Goal: Task Accomplishment & Management: Use online tool/utility

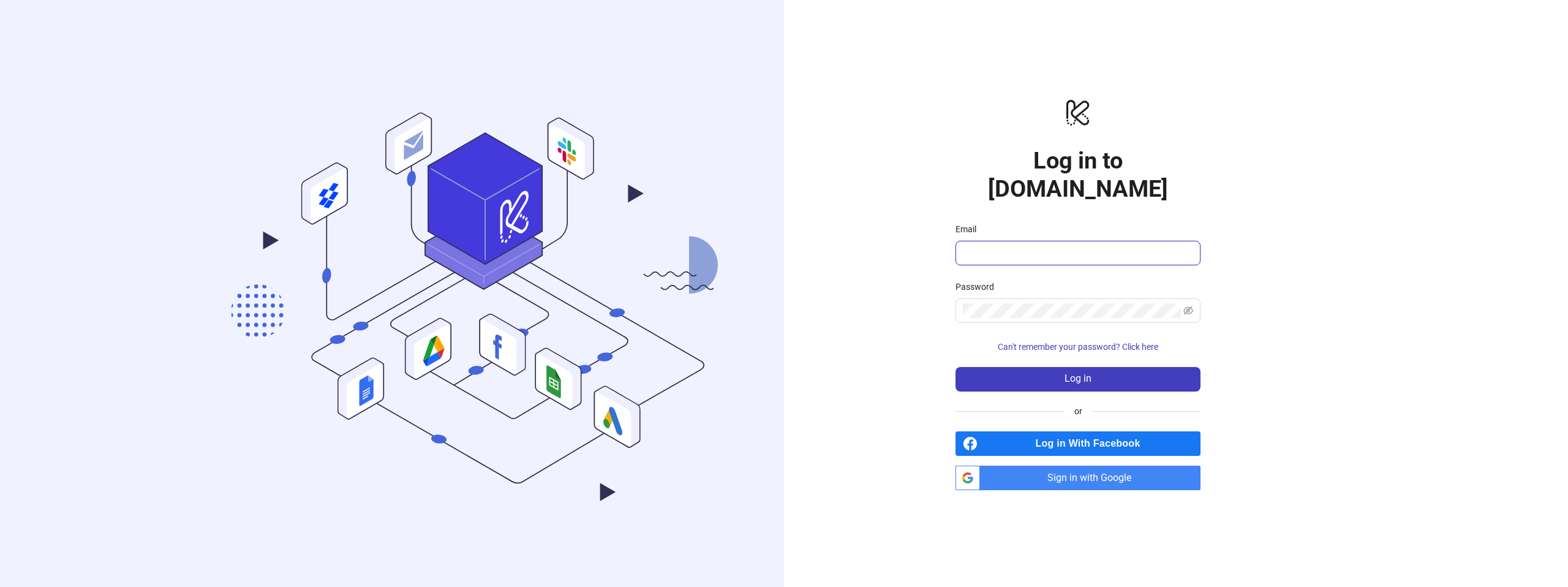
click at [1038, 246] on input "Email" at bounding box center [1076, 253] width 228 height 15
click at [1008, 476] on div "logo/logo-mobile Log in to Kitchn.io Email Password Can't remember your passwor…" at bounding box center [1077, 294] width 588 height 587
click at [1017, 470] on span "Sign in with Google" at bounding box center [1092, 477] width 215 height 24
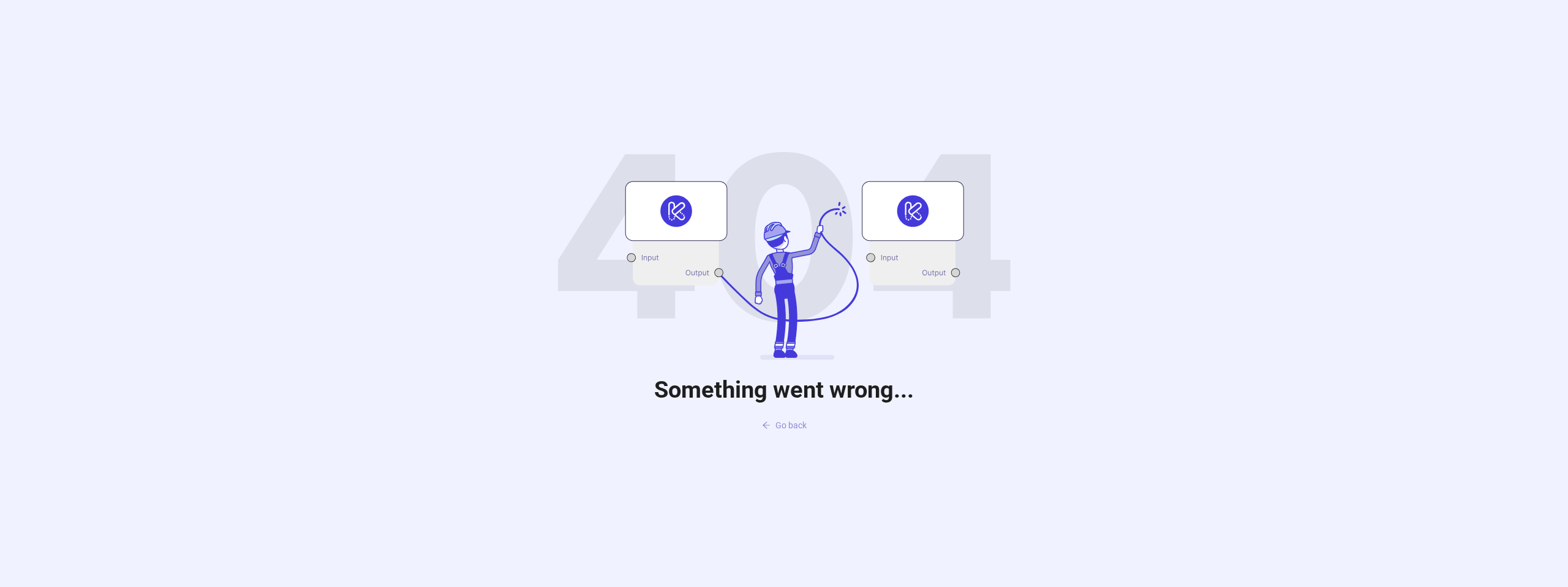
click at [791, 427] on span "Go back" at bounding box center [791, 425] width 31 height 10
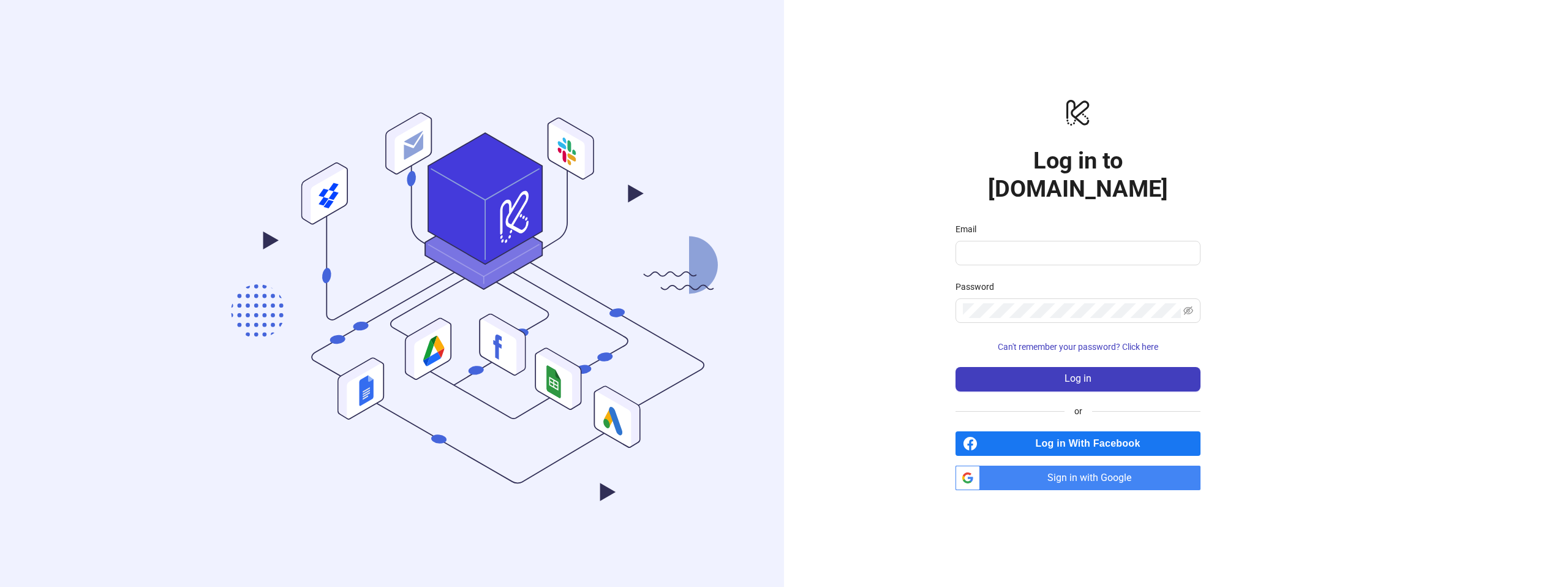
click at [1025, 465] on span "Sign in with Google" at bounding box center [1092, 477] width 215 height 24
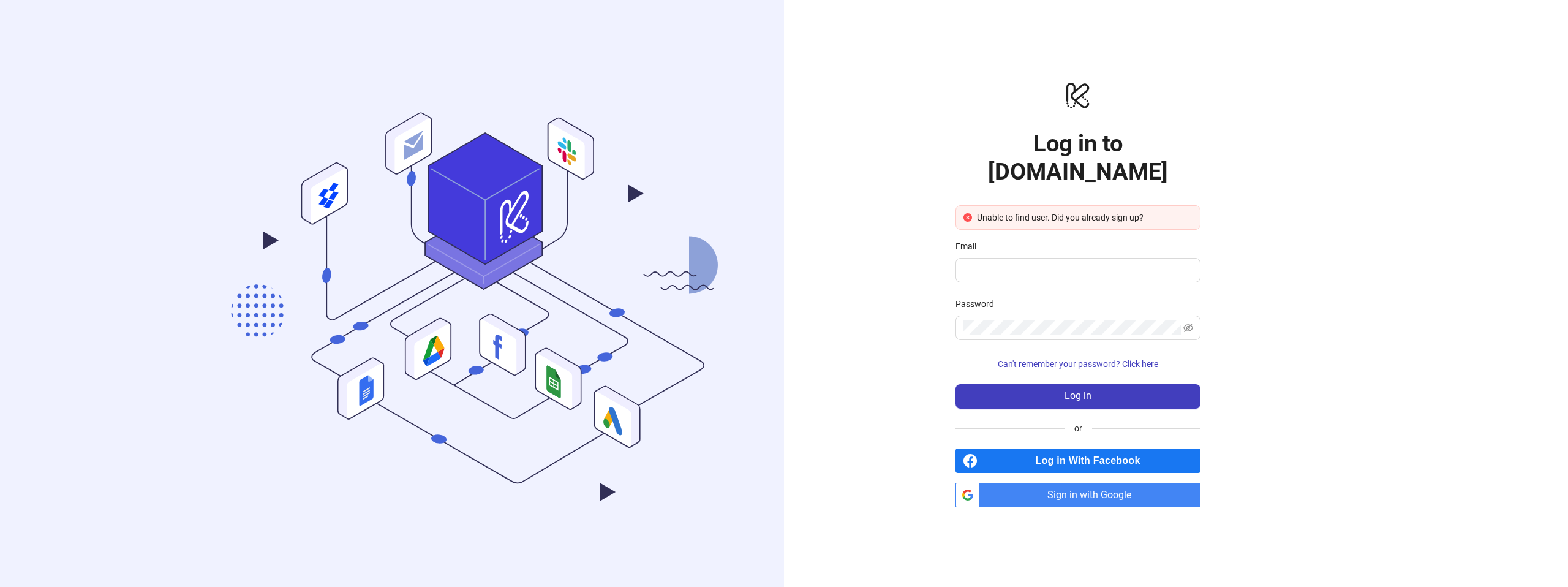
click at [1071, 210] on div "Unable to find user. Did you already sign up?" at bounding box center [1084, 217] width 215 height 14
click at [1375, 269] on div ".cls-1,.cls-11,.cls-2,.cls-9{fill:none;}.cls-10,.cls-2,.cls-7,.cls-8{stroke:#31…" at bounding box center [784, 294] width 1568 height 587
